Goal: Information Seeking & Learning: Check status

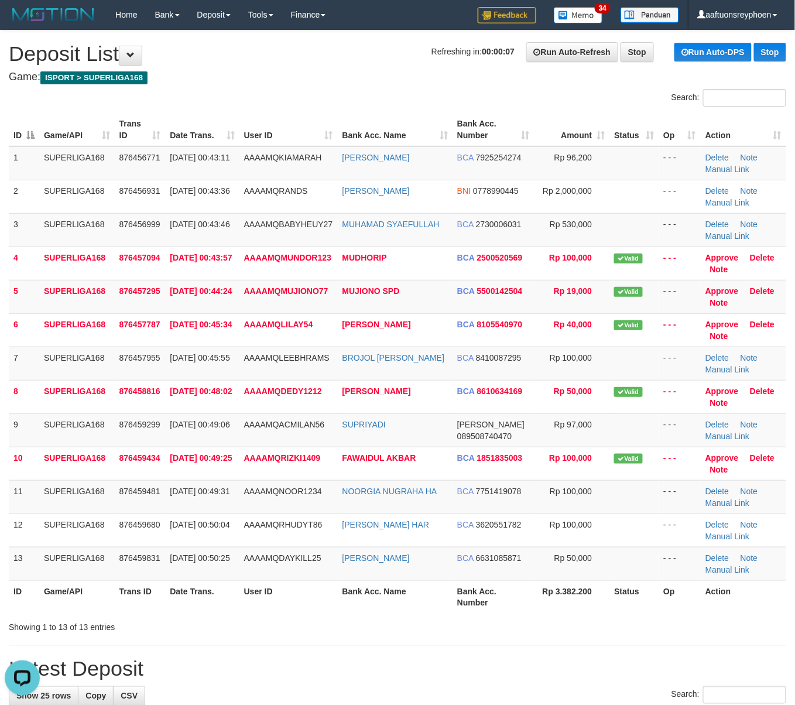
drag, startPoint x: 128, startPoint y: 370, endPoint x: 2, endPoint y: 403, distance: 129.5
click at [107, 375] on tr "7 SUPERLIGA168 876457955 25/09/2025 00:45:55 AAAAMQLEEBHRAMS BROJOL IMAM SANTOS…" at bounding box center [397, 362] width 777 height 33
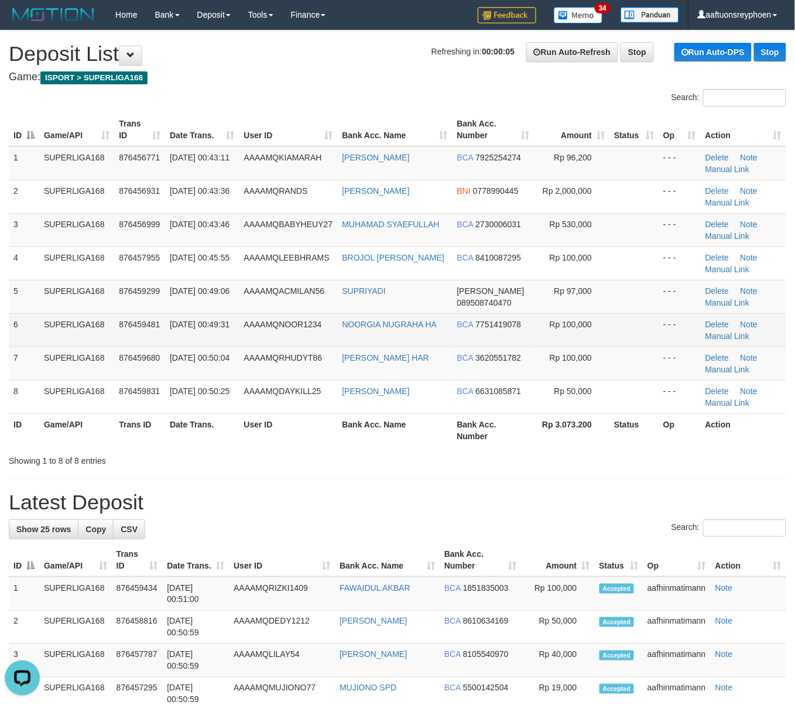
click at [84, 345] on td "SUPERLIGA168" at bounding box center [76, 329] width 75 height 33
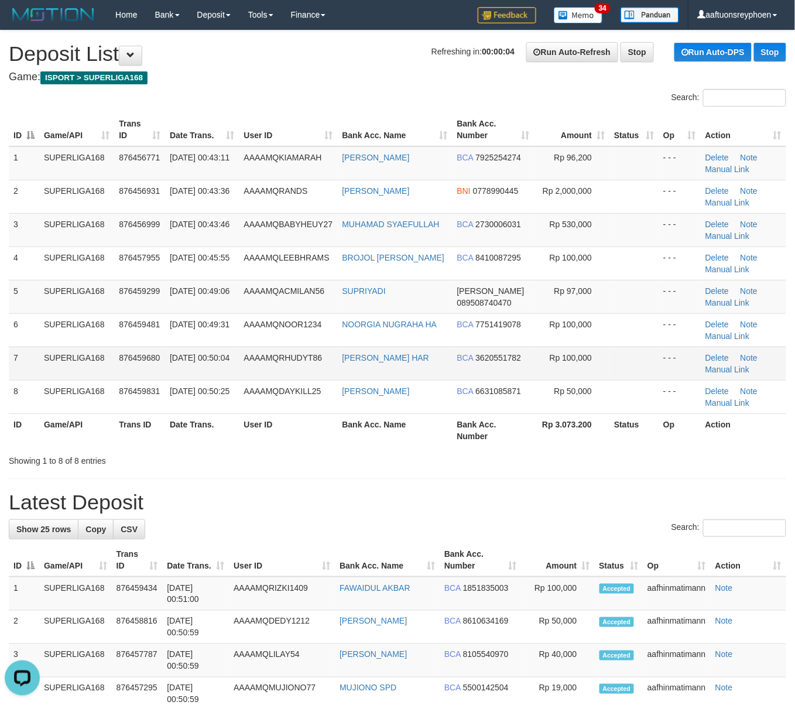
click at [13, 347] on td "7" at bounding box center [24, 362] width 30 height 33
click at [173, 349] on td "25/09/2025 00:50:04" at bounding box center [202, 362] width 74 height 33
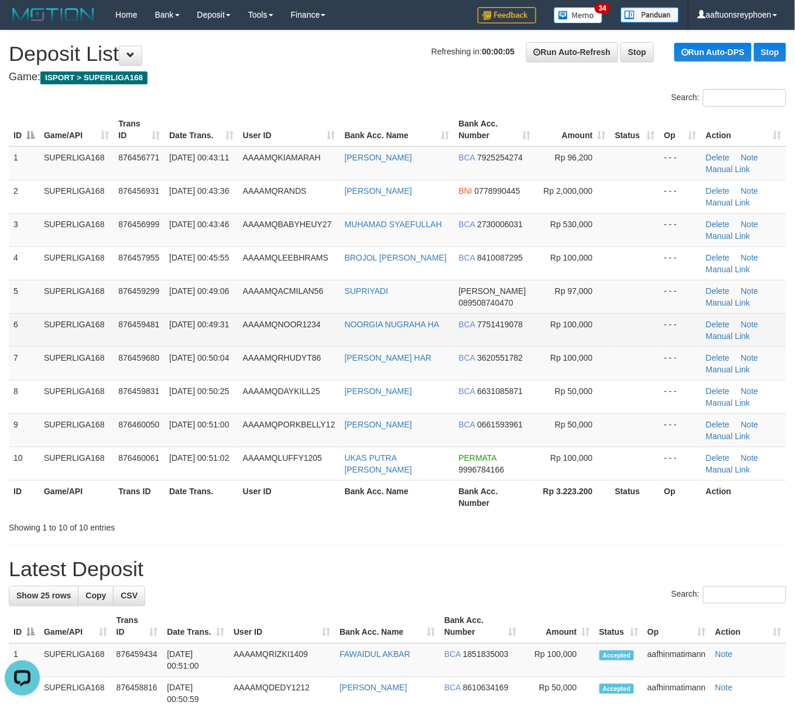
click at [153, 314] on td "876459481" at bounding box center [139, 329] width 51 height 33
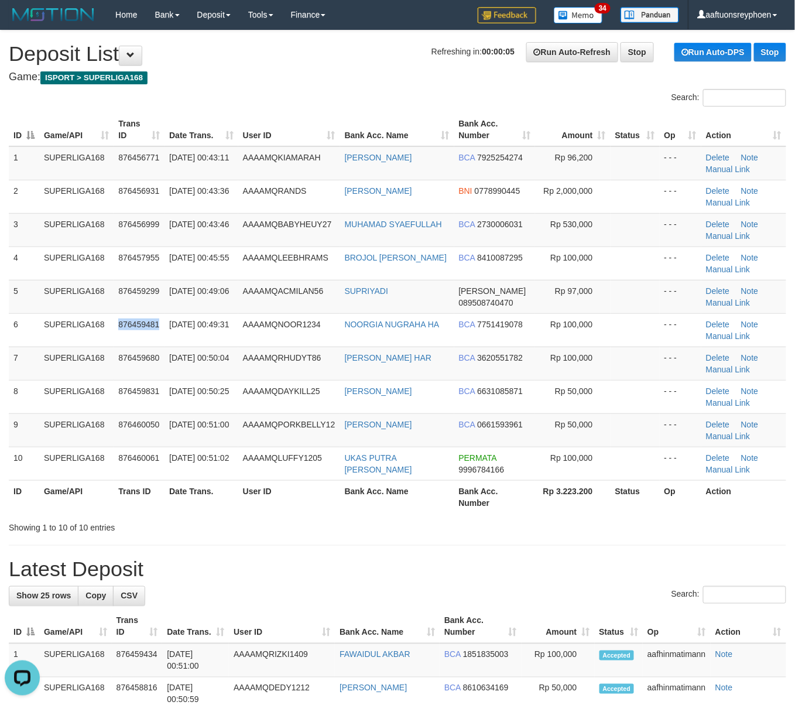
drag, startPoint x: 153, startPoint y: 314, endPoint x: 6, endPoint y: 330, distance: 148.4
click at [135, 315] on td "876459481" at bounding box center [139, 329] width 51 height 33
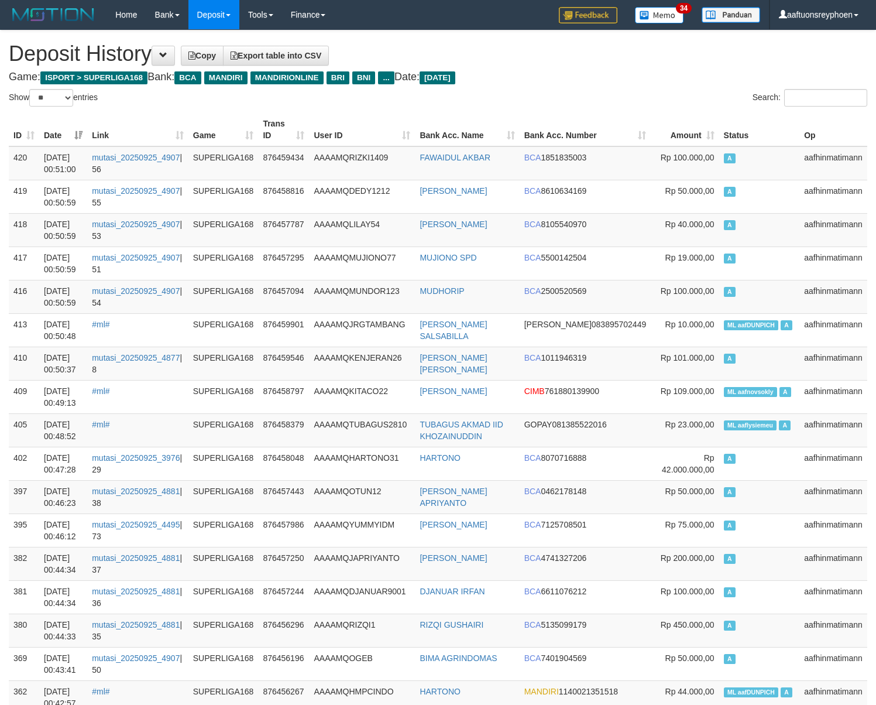
select select "**"
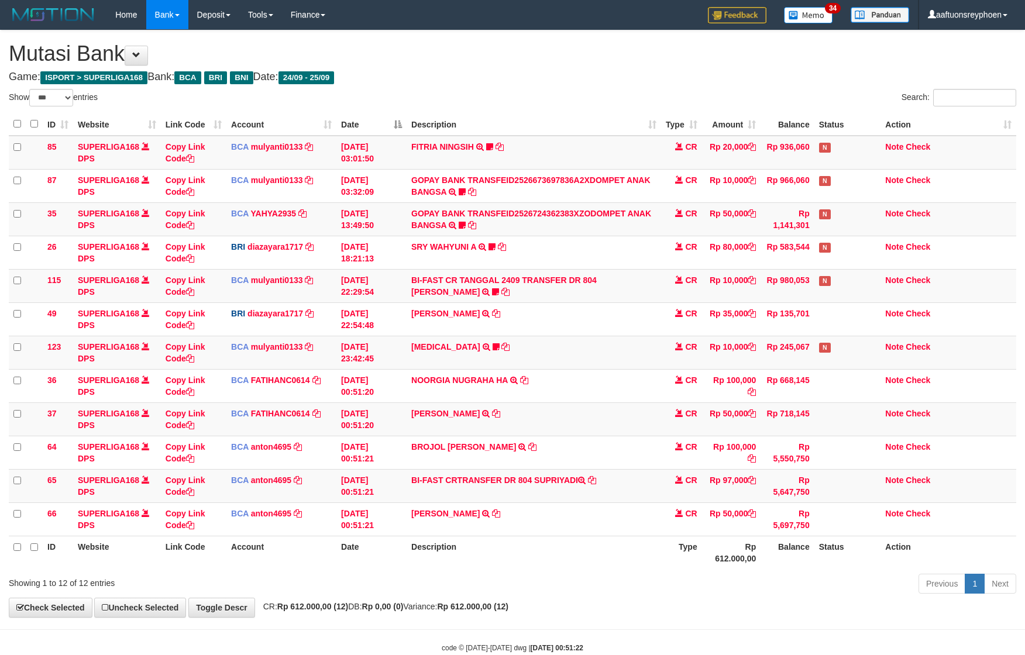
select select "***"
click at [178, 483] on link "Copy Link Code" at bounding box center [186, 486] width 40 height 21
drag, startPoint x: 686, startPoint y: 353, endPoint x: 1036, endPoint y: 238, distance: 368.7
click at [729, 338] on tbody "85 SUPERLIGA168 DPS Copy Link Code BCA mulyanti0133 DPS MULYANTI mutasi_2025092…" at bounding box center [513, 336] width 1008 height 401
